Goal: Information Seeking & Learning: Learn about a topic

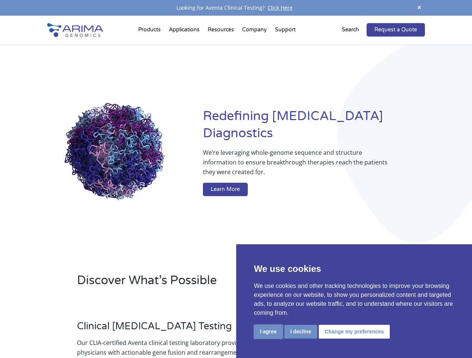
click at [268, 332] on button "I agree" at bounding box center [268, 332] width 29 height 14
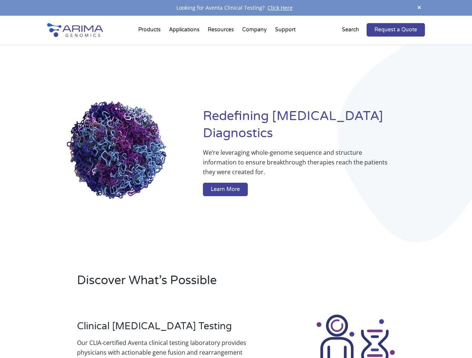
click at [300, 332] on div at bounding box center [355, 355] width 139 height 83
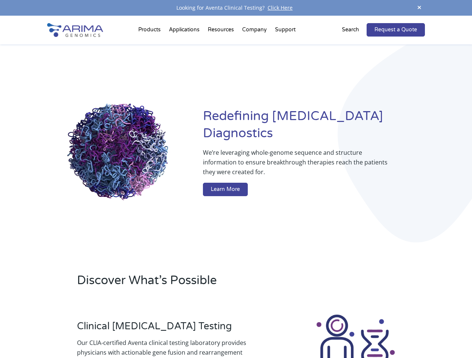
click at [353, 332] on img at bounding box center [355, 355] width 83 height 83
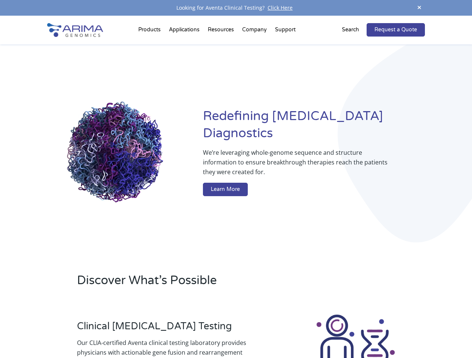
click at [419, 8] on span at bounding box center [418, 8] width 11 height 10
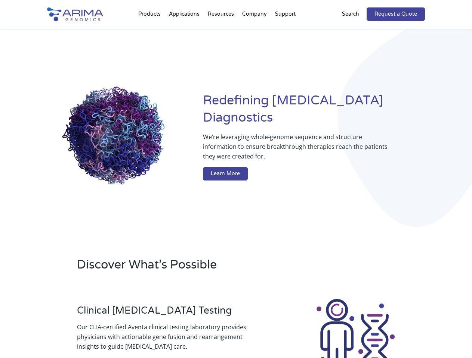
click at [150, 31] on div "Redefining [MEDICAL_DATA] Diagnostics We’re leveraging whole-genome sequence an…" at bounding box center [235, 138] width 377 height 219
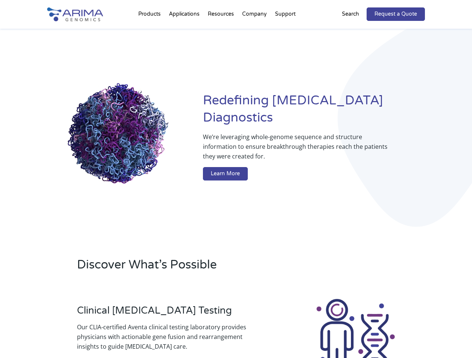
click at [221, 31] on div "Redefining [MEDICAL_DATA] Diagnostics We’re leveraging whole-genome sequence an…" at bounding box center [235, 138] width 377 height 219
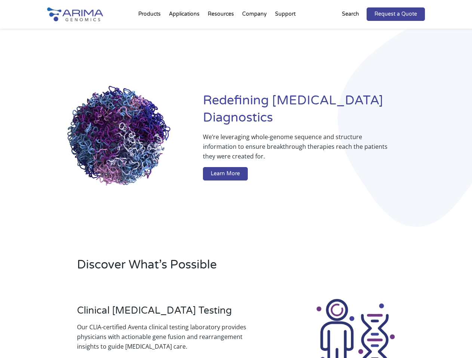
click at [255, 31] on div "Redefining [MEDICAL_DATA] Diagnostics We’re leveraging whole-genome sequence an…" at bounding box center [235, 138] width 377 height 219
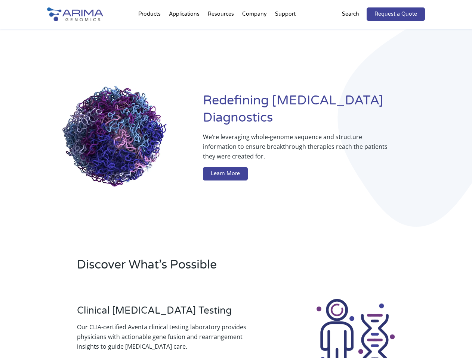
click at [285, 31] on div "Redefining [MEDICAL_DATA] Diagnostics We’re leveraging whole-genome sequence an…" at bounding box center [235, 138] width 377 height 219
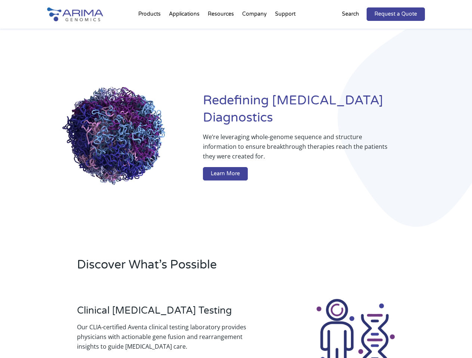
click at [355, 30] on div "Redefining [MEDICAL_DATA] Diagnostics We’re leveraging whole-genome sequence an…" at bounding box center [235, 138] width 377 height 219
